Goal: Navigation & Orientation: Find specific page/section

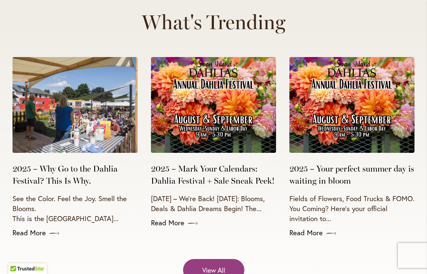
scroll to position [3272, 0]
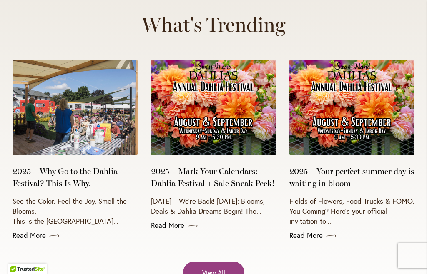
click at [217, 97] on img at bounding box center [213, 108] width 125 height 96
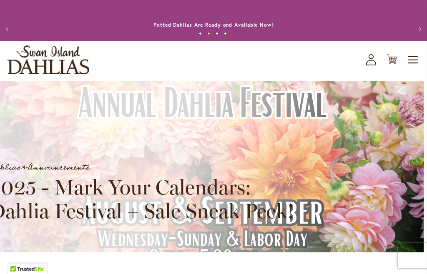
click at [411, 63] on span "Toggle Nav" at bounding box center [413, 60] width 13 height 17
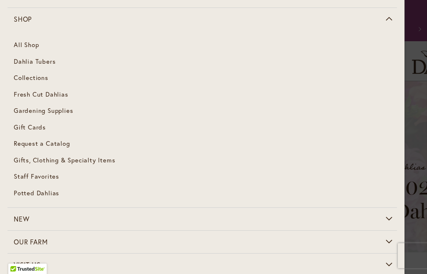
scroll to position [43, 0]
click at [97, 160] on span "Gifts, Clothing & Specialty Items" at bounding box center [64, 160] width 101 height 8
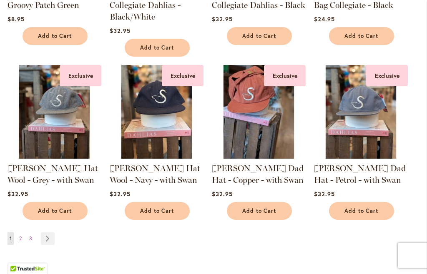
scroll to position [683, 0]
click at [49, 240] on link "Page Next" at bounding box center [48, 239] width 14 height 13
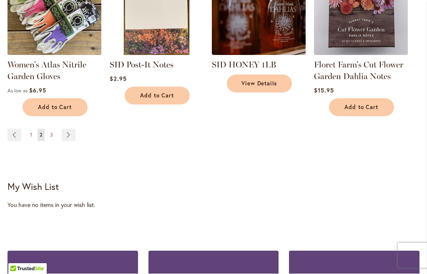
scroll to position [763, 0]
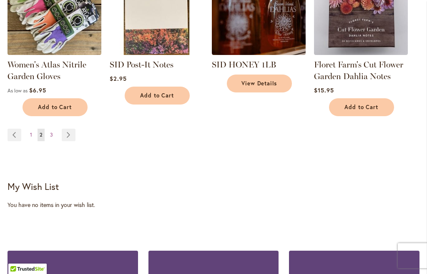
click at [52, 136] on span "3" at bounding box center [51, 135] width 3 height 6
